Goal: Information Seeking & Learning: Check status

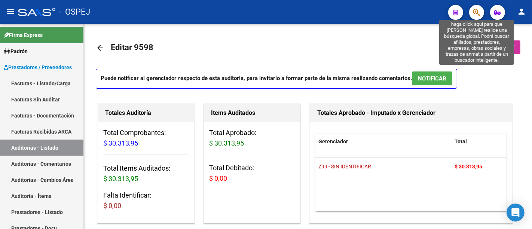
click at [476, 11] on icon "button" at bounding box center [476, 12] width 7 height 9
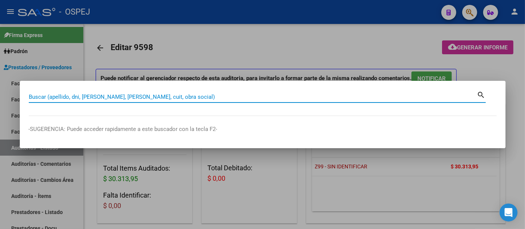
paste input "20 20458871"
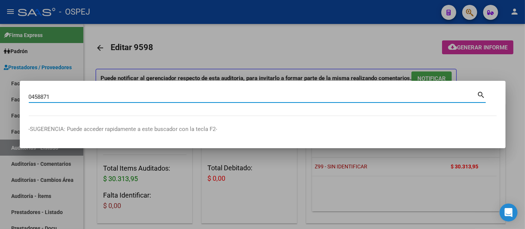
click at [145, 96] on input "0458871" at bounding box center [253, 96] width 449 height 7
type input "0"
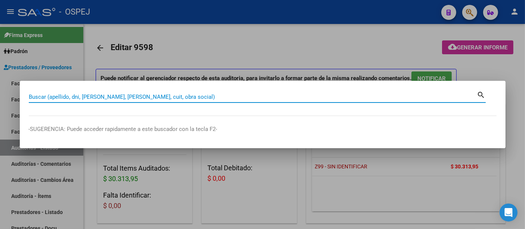
paste input "20 20458871"
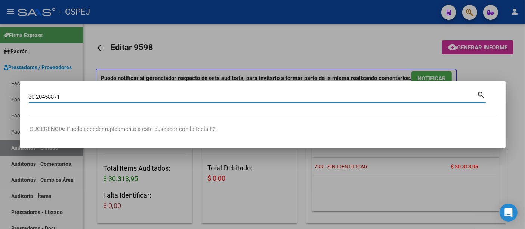
click at [38, 98] on input "20 20458871" at bounding box center [253, 96] width 449 height 7
click at [36, 99] on input "20 20458871" at bounding box center [253, 96] width 449 height 7
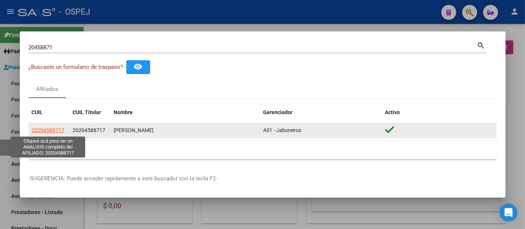
click at [58, 130] on span "20204588717" at bounding box center [48, 130] width 33 height 6
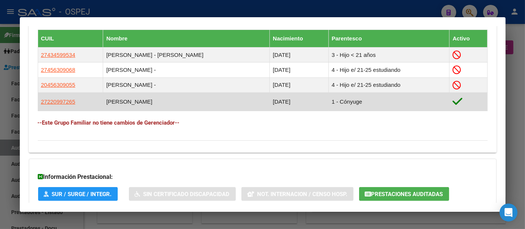
scroll to position [415, 0]
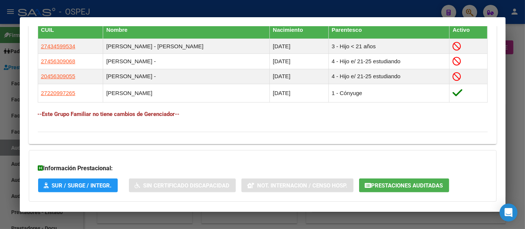
click at [277, 6] on div at bounding box center [262, 114] width 525 height 229
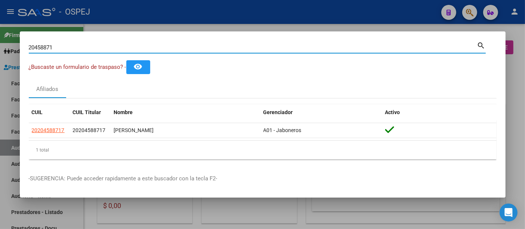
click at [218, 47] on input "20458871" at bounding box center [253, 47] width 449 height 7
type input "2"
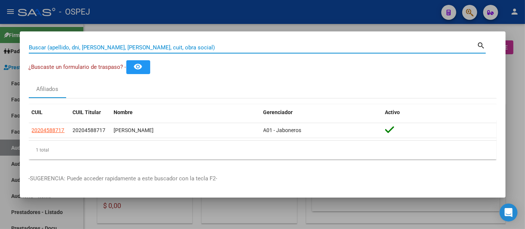
paste input "44959087"
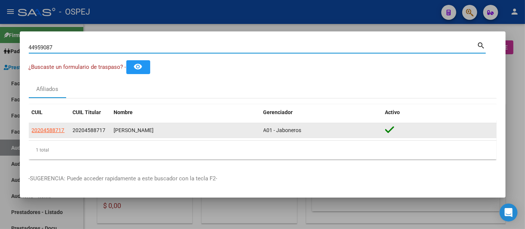
type input "44959087"
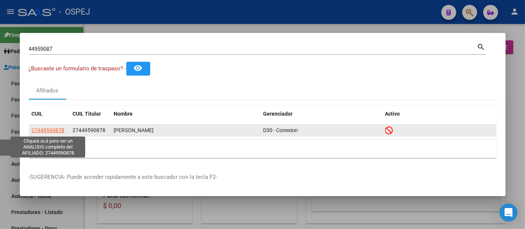
click at [45, 130] on span "27449590878" at bounding box center [48, 130] width 33 height 6
type textarea "27449590878"
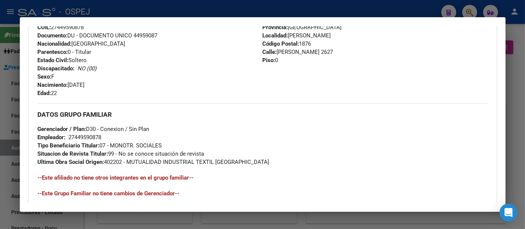
scroll to position [415, 0]
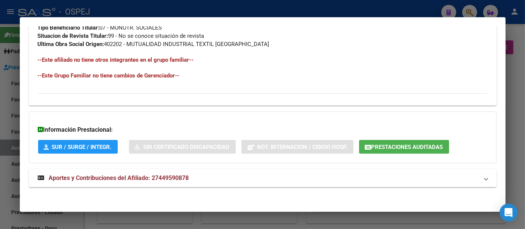
click at [163, 175] on span "Aportes y Contribuciones del Afiliado: 27449590878" at bounding box center [119, 177] width 140 height 7
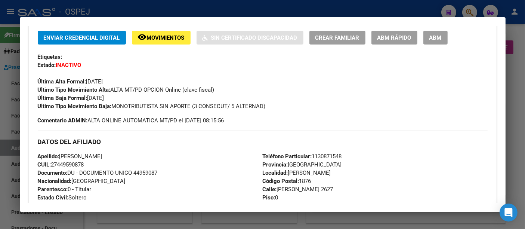
scroll to position [249, 0]
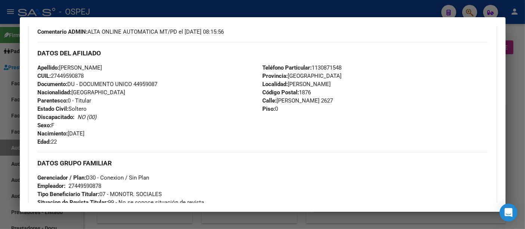
click at [61, 67] on span "Apellido: [PERSON_NAME]" at bounding box center [70, 67] width 65 height 7
drag, startPoint x: 61, startPoint y: 67, endPoint x: 93, endPoint y: 75, distance: 33.6
click at [93, 75] on div "Apellido: [PERSON_NAME] CUIL: 27449590878 Documento: DU - DOCUMENTO UNICO 44959…" at bounding box center [150, 105] width 225 height 82
copy div "[PERSON_NAME]: 27449590878"
click at [234, 10] on div at bounding box center [262, 114] width 525 height 229
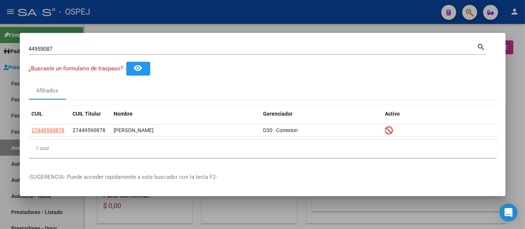
click at [175, 50] on input "44959087" at bounding box center [253, 49] width 449 height 7
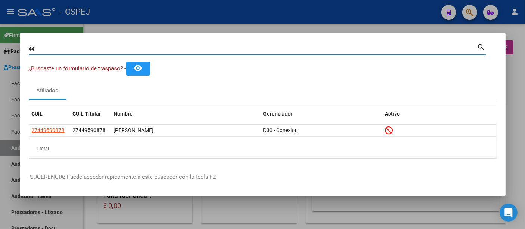
type input "4"
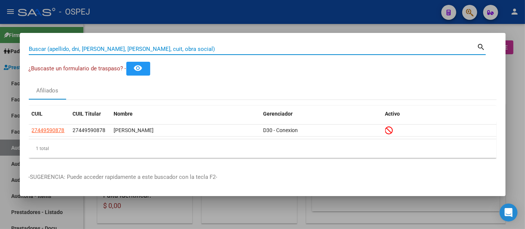
paste input "45934194"
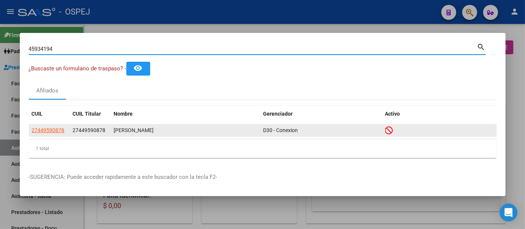
type input "45934194"
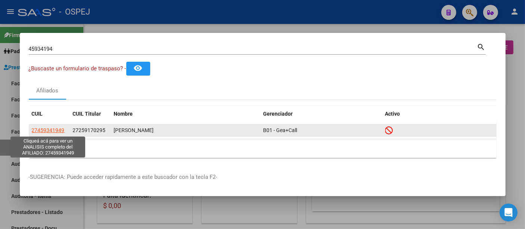
click at [52, 130] on span "27459341949" at bounding box center [48, 130] width 33 height 6
type textarea "27459341949"
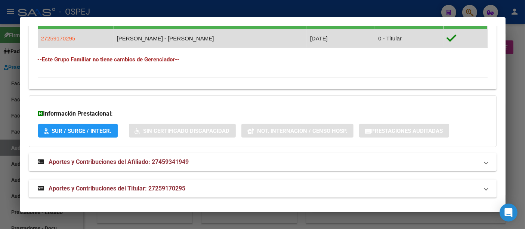
scroll to position [451, 0]
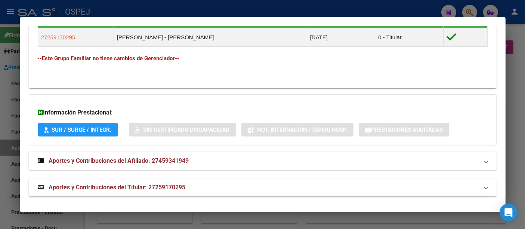
click at [173, 184] on span "Aportes y Contribuciones del Titular: 27259170295" at bounding box center [117, 187] width 137 height 7
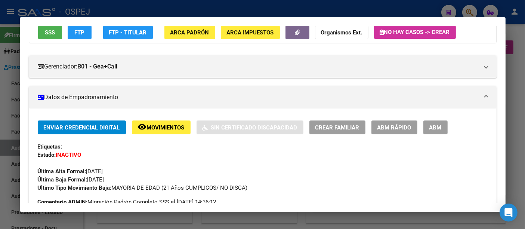
scroll to position [0, 0]
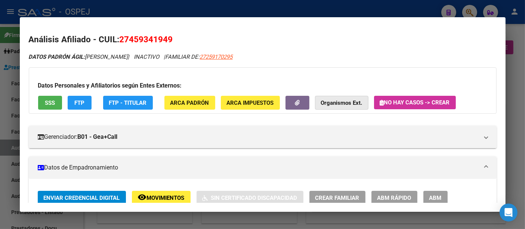
click at [346, 101] on strong "Organismos Ext." at bounding box center [341, 102] width 41 height 7
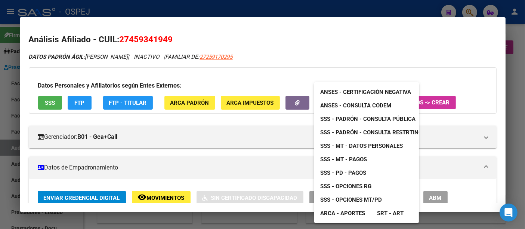
click at [353, 105] on span "ANSES - Consulta CODEM" at bounding box center [355, 105] width 71 height 7
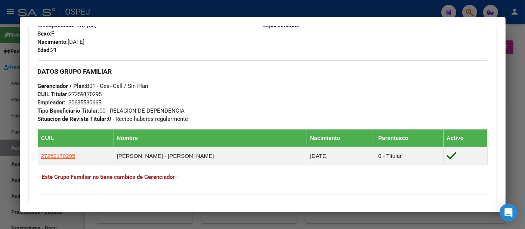
scroll to position [41, 0]
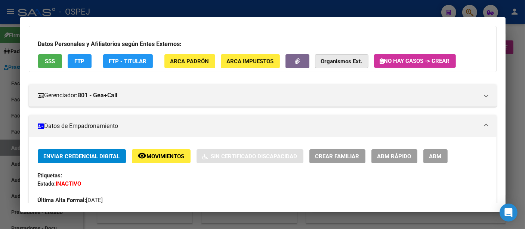
click at [338, 59] on strong "Organismos Ext." at bounding box center [341, 61] width 41 height 7
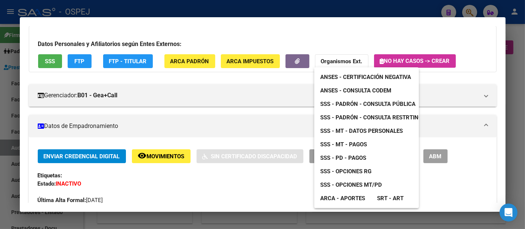
click at [259, 37] on div at bounding box center [262, 114] width 525 height 229
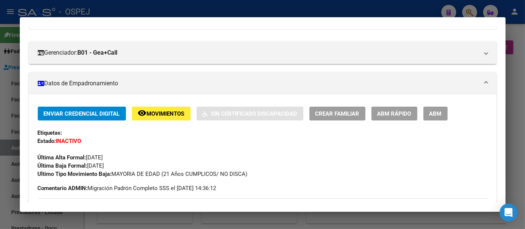
scroll to position [83, 0]
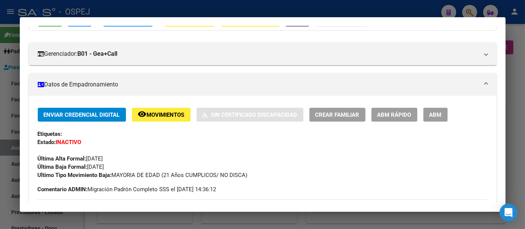
click at [229, 12] on div at bounding box center [262, 114] width 525 height 229
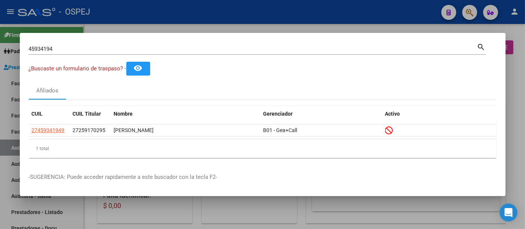
click at [142, 50] on input "45934194" at bounding box center [253, 49] width 449 height 7
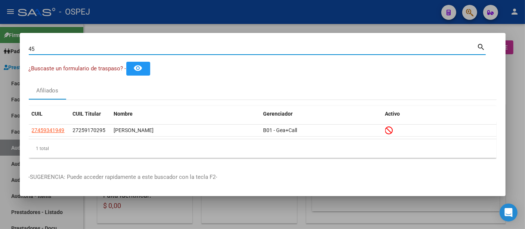
type input "4"
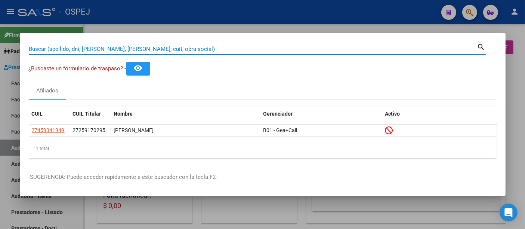
paste input "56576347"
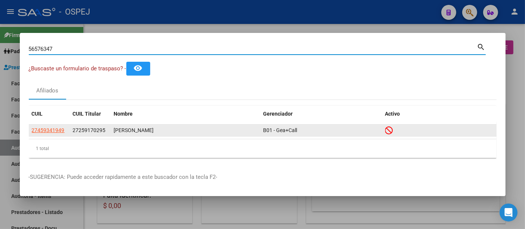
type input "56576347"
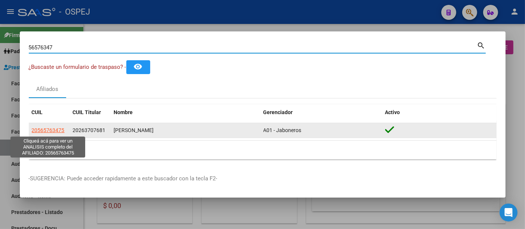
click at [42, 130] on span "20565763475" at bounding box center [48, 130] width 33 height 6
type textarea "20565763475"
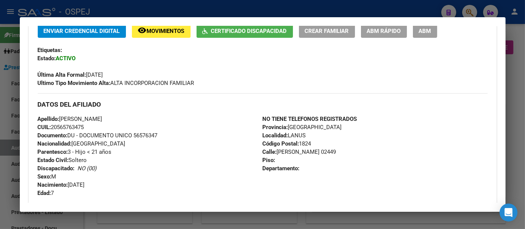
scroll to position [166, 0]
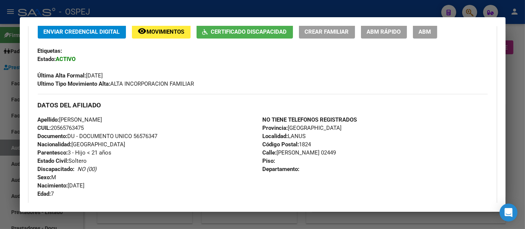
click at [207, 14] on div at bounding box center [262, 114] width 525 height 229
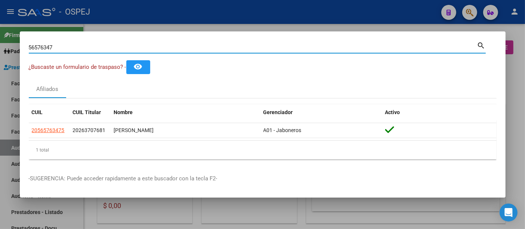
click at [156, 47] on input "56576347" at bounding box center [253, 47] width 449 height 7
type input "5"
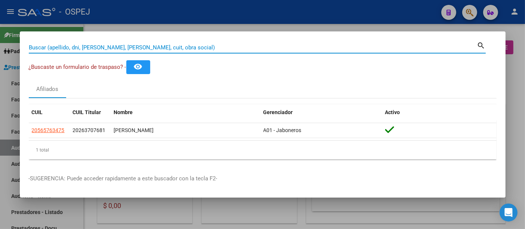
paste input "34.753.378"
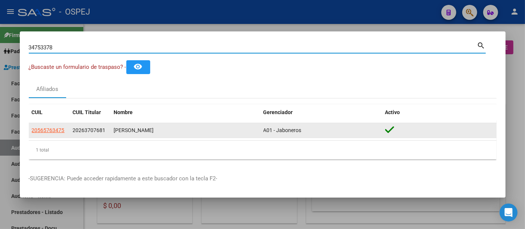
type input "34753378"
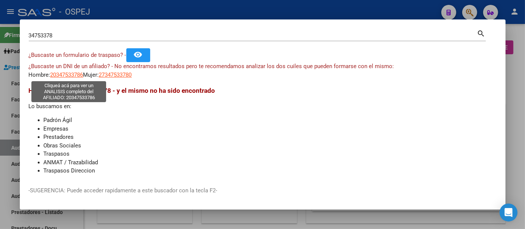
click at [70, 75] on span "20347533786" at bounding box center [66, 74] width 33 height 7
type textarea "20347533786"
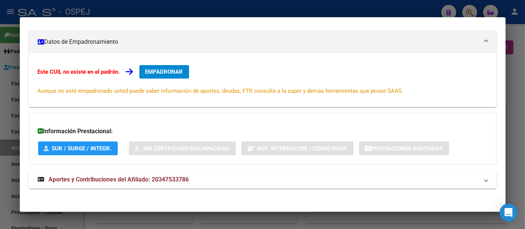
scroll to position [101, 0]
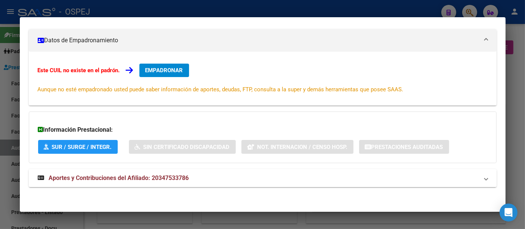
click at [174, 176] on span "Aportes y Contribuciones del Afiliado: 20347533786" at bounding box center [119, 177] width 140 height 7
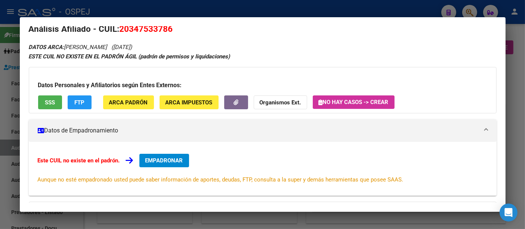
scroll to position [0, 0]
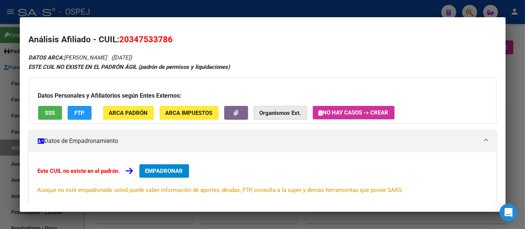
click at [270, 110] on strong "Organismos Ext." at bounding box center [280, 113] width 41 height 7
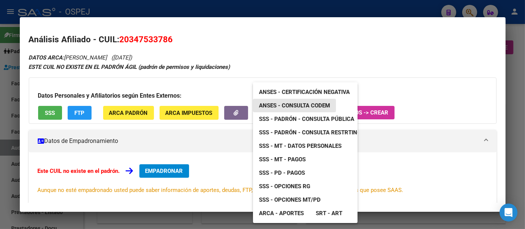
click at [295, 105] on span "ANSES - Consulta CODEM" at bounding box center [294, 105] width 71 height 7
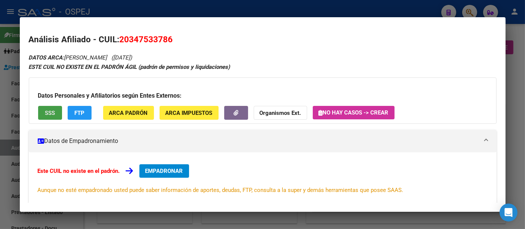
click at [49, 110] on span "SSS" at bounding box center [50, 113] width 10 height 7
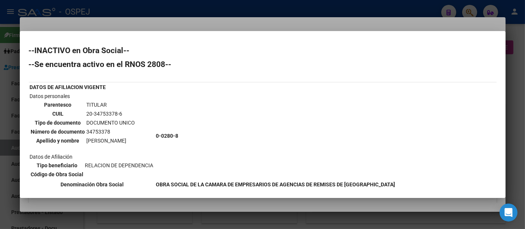
drag, startPoint x: 85, startPoint y: 113, endPoint x: 126, endPoint y: 113, distance: 40.8
click at [126, 113] on td "20-34753378-6" at bounding box center [110, 114] width 49 height 8
copy td "20-34753378-6"
click at [207, 10] on div at bounding box center [262, 114] width 525 height 229
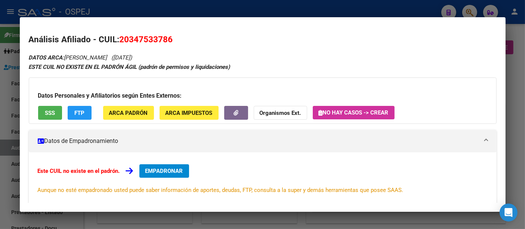
click at [278, 110] on strong "Organismos Ext." at bounding box center [280, 113] width 41 height 7
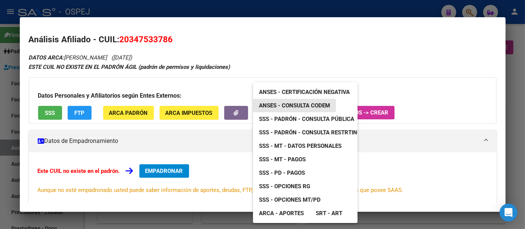
click at [317, 105] on span "ANSES - Consulta CODEM" at bounding box center [294, 105] width 71 height 7
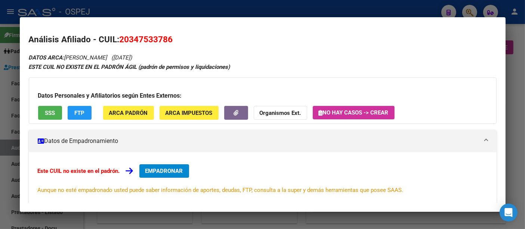
click at [272, 112] on strong "Organismos Ext." at bounding box center [280, 113] width 41 height 7
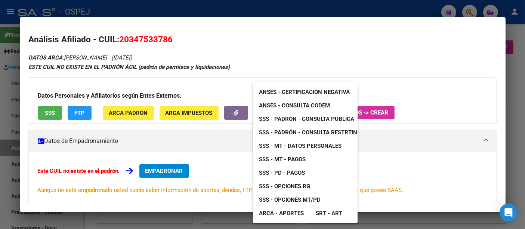
click at [318, 104] on span "ANSES - Consulta CODEM" at bounding box center [294, 105] width 71 height 7
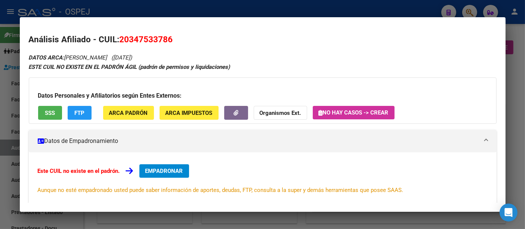
click at [274, 113] on strong "Organismos Ext." at bounding box center [280, 113] width 41 height 7
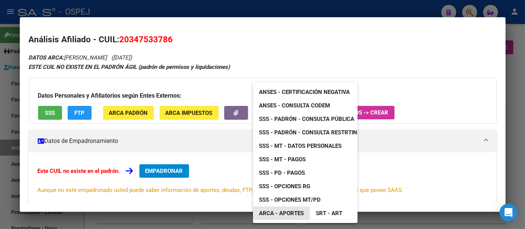
click at [289, 212] on span "ARCA - Aportes" at bounding box center [281, 213] width 45 height 7
